Goal: Information Seeking & Learning: Stay updated

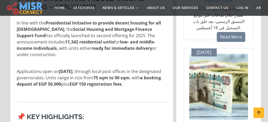
scroll to position [247, 0]
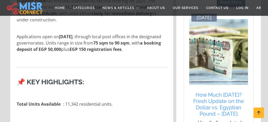
scroll to position [282, 0]
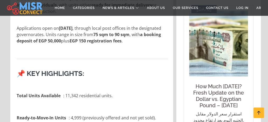
click at [233, 91] on h5 "How Much [DATE]? Fresh Update on the Dollar vs. Egyptian Pound – [DATE]" at bounding box center [218, 96] width 53 height 25
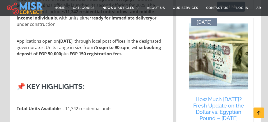
scroll to position [265, 0]
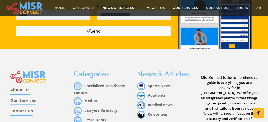
scroll to position [811, 0]
